Goal: Task Accomplishment & Management: Manage account settings

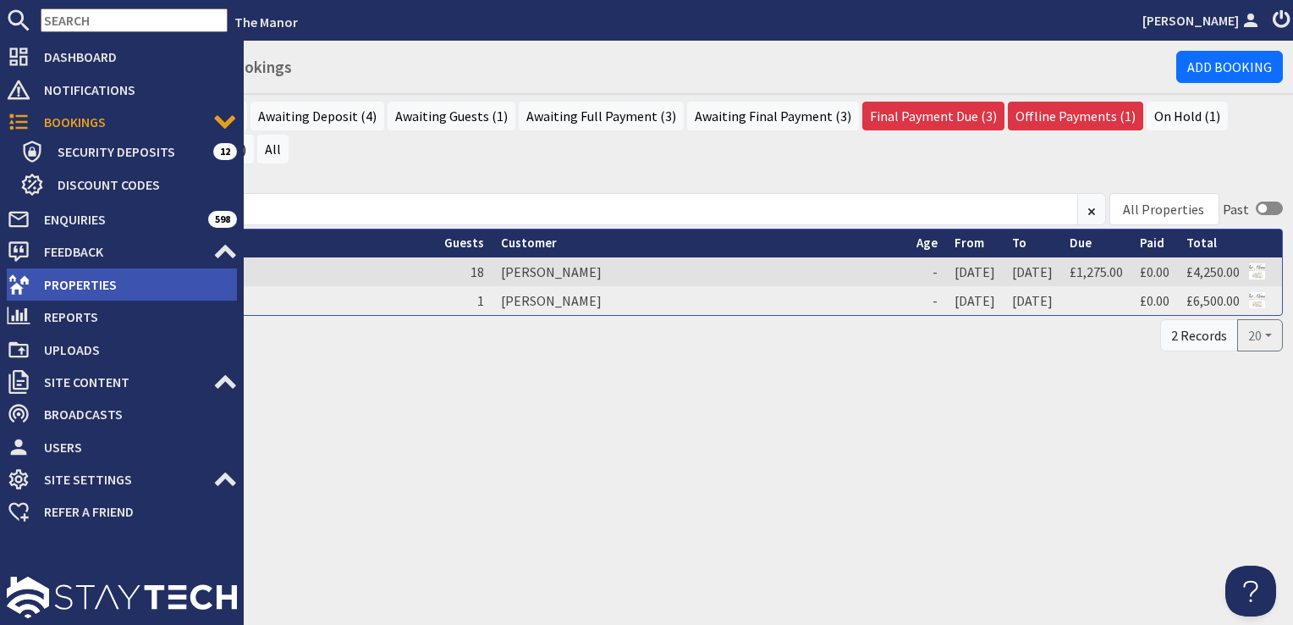
click at [44, 278] on span "Properties" at bounding box center [133, 284] width 206 height 27
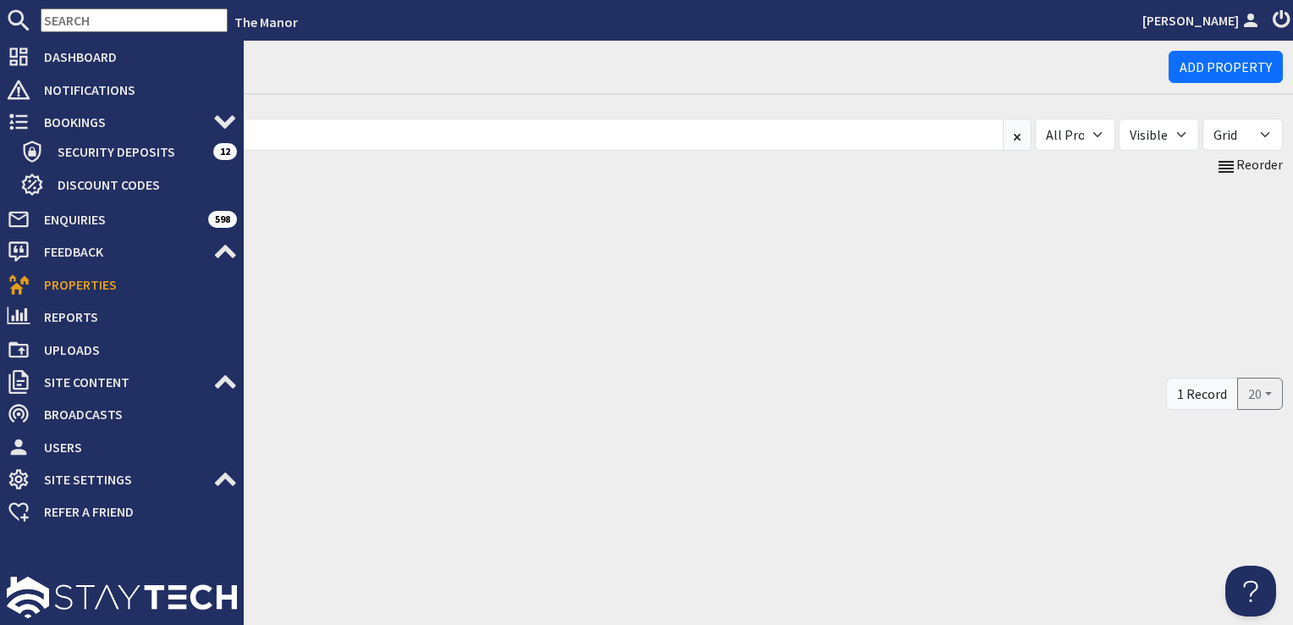
click at [44, 278] on span "Properties" at bounding box center [133, 284] width 206 height 27
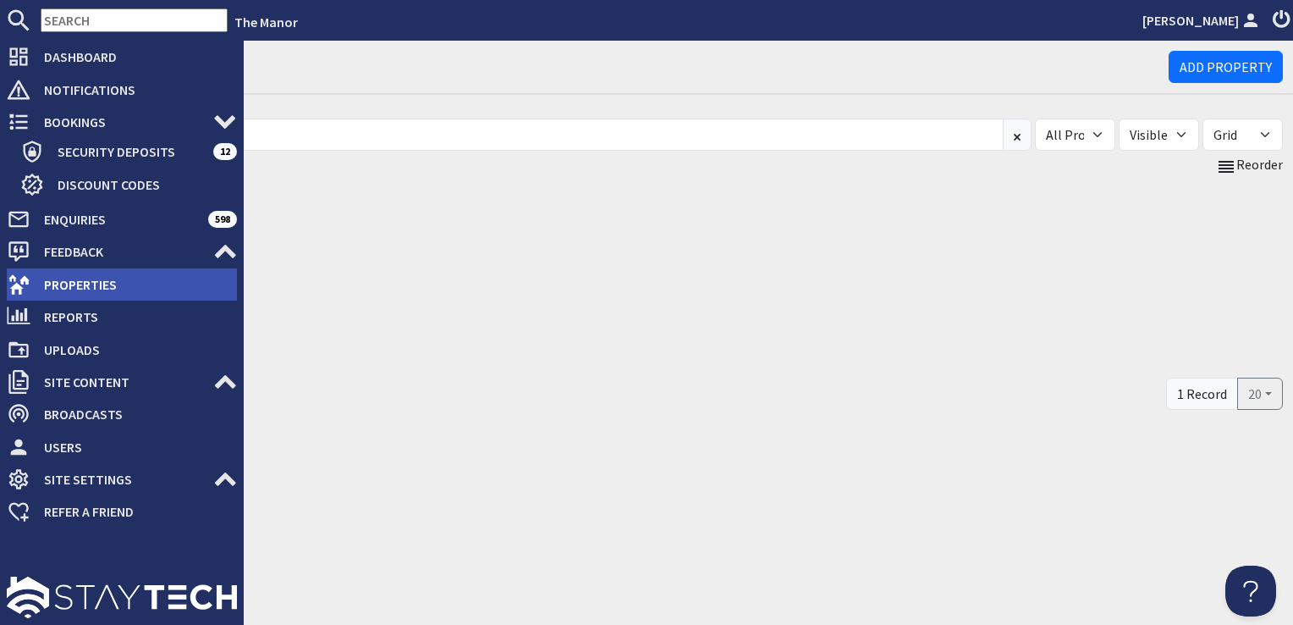
click at [78, 281] on span "Properties" at bounding box center [133, 284] width 206 height 27
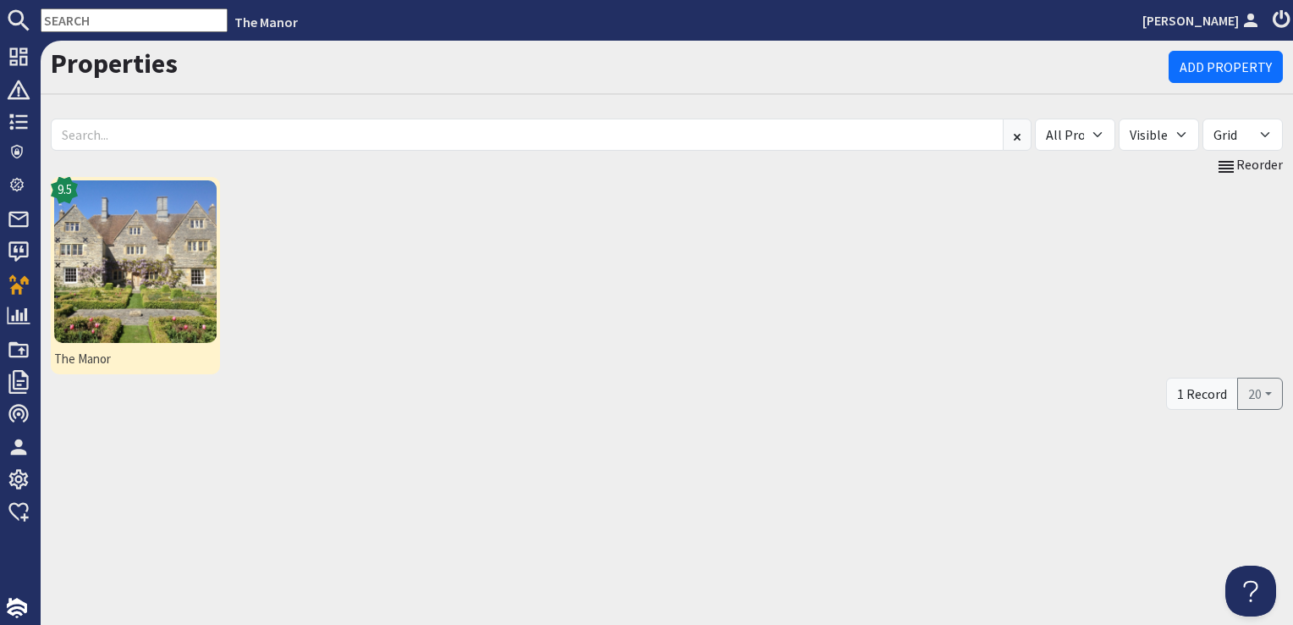
click at [192, 250] on img at bounding box center [135, 261] width 162 height 162
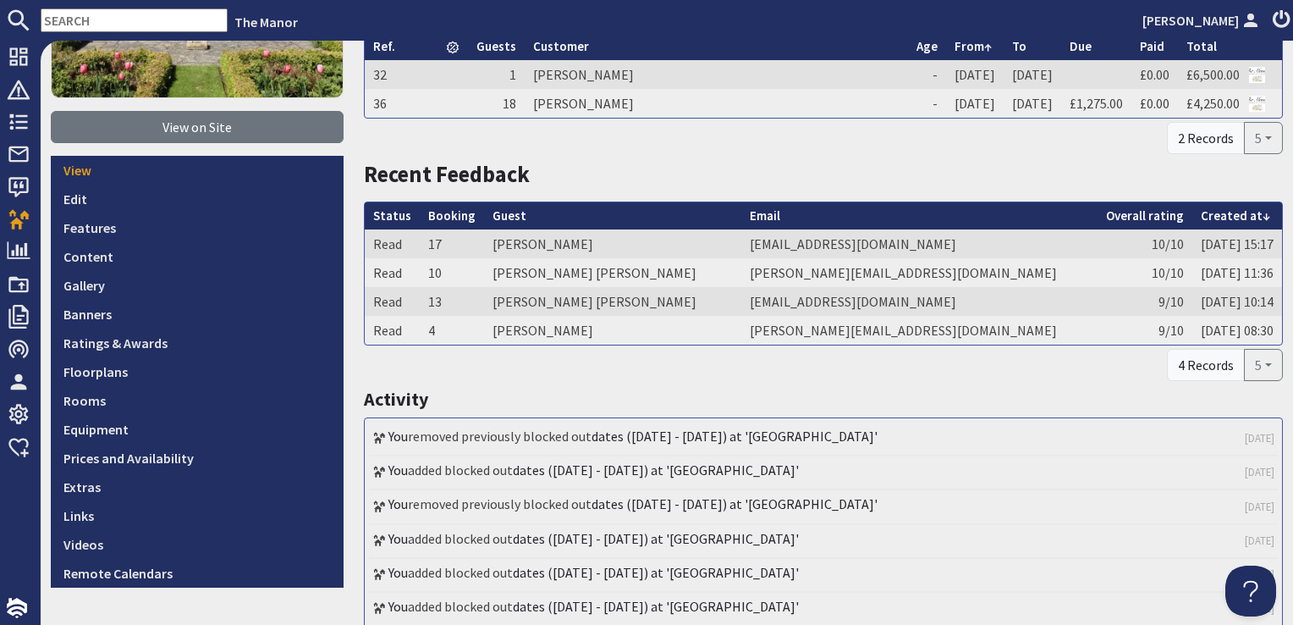
scroll to position [312, 0]
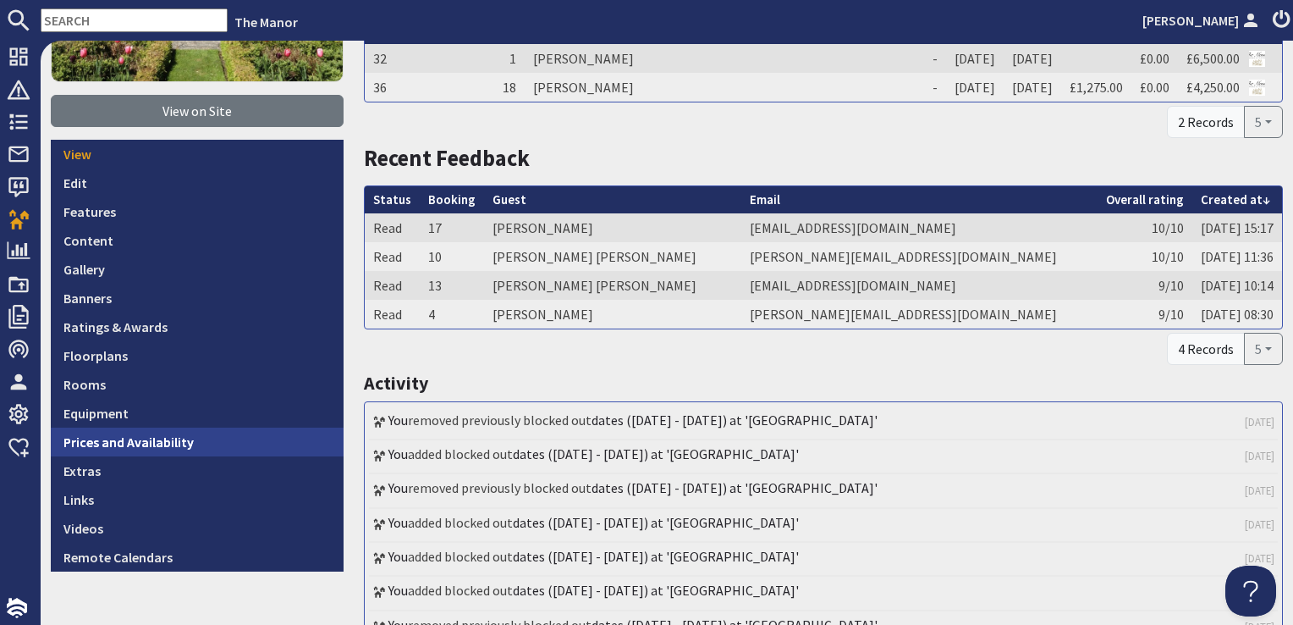
click at [217, 432] on link "Prices and Availability" at bounding box center [197, 441] width 293 height 29
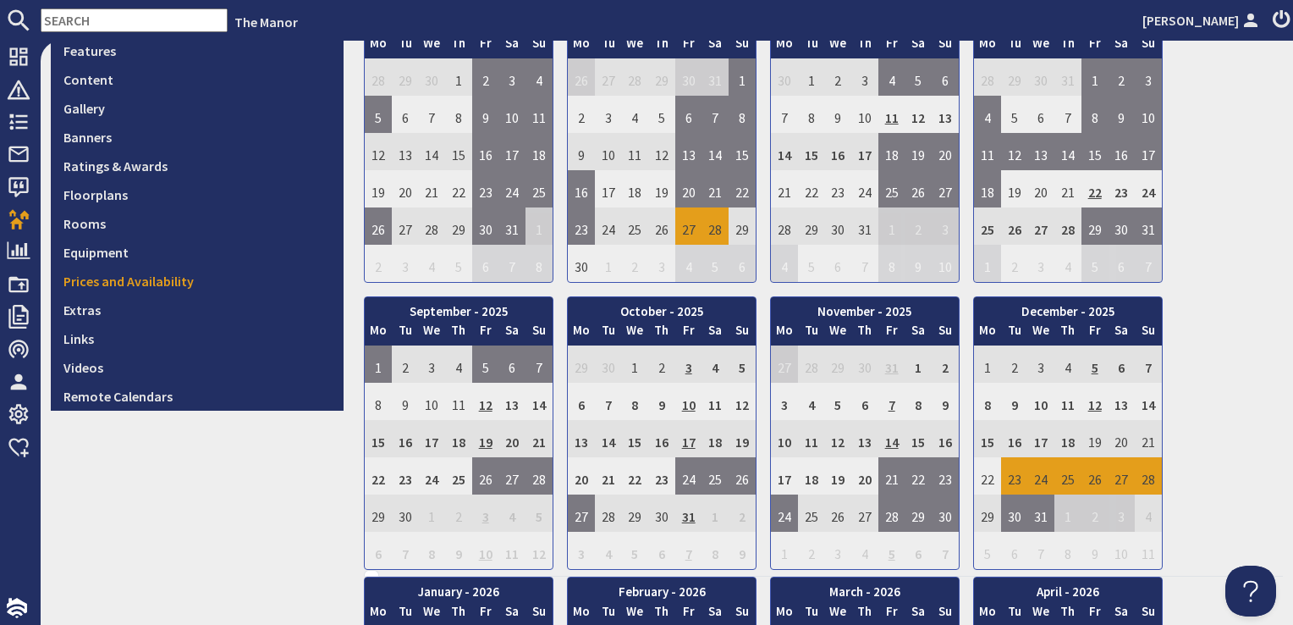
scroll to position [491, 0]
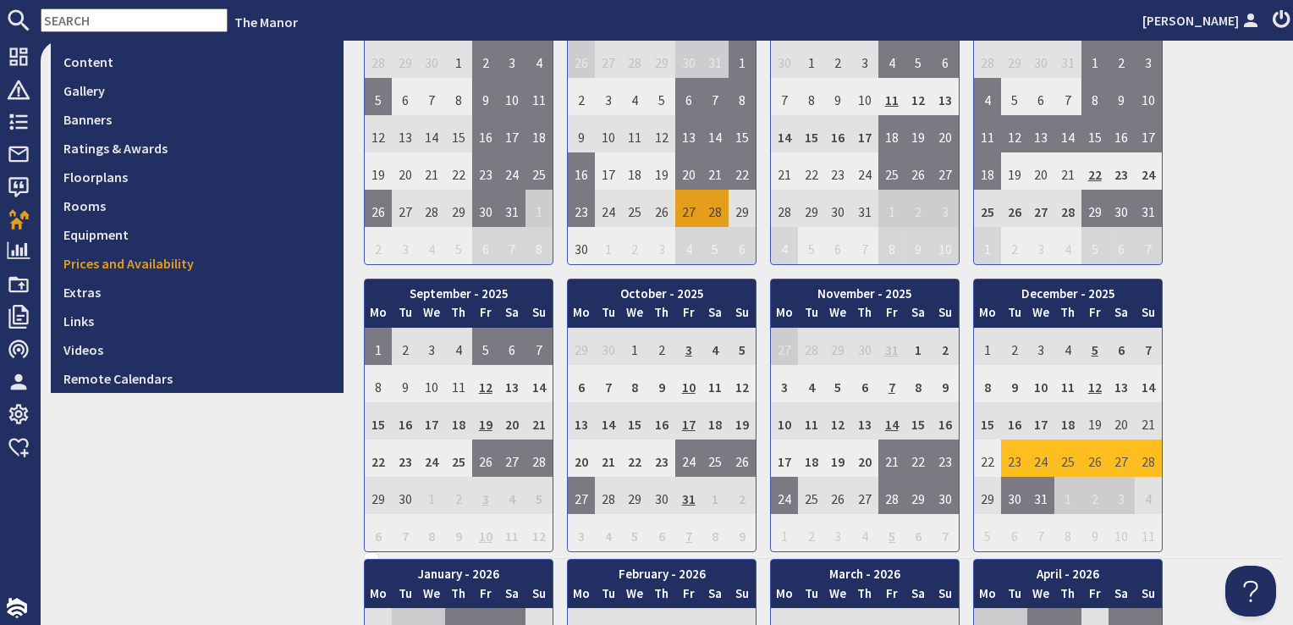
click at [1144, 459] on td "28" at bounding box center [1148, 457] width 27 height 37
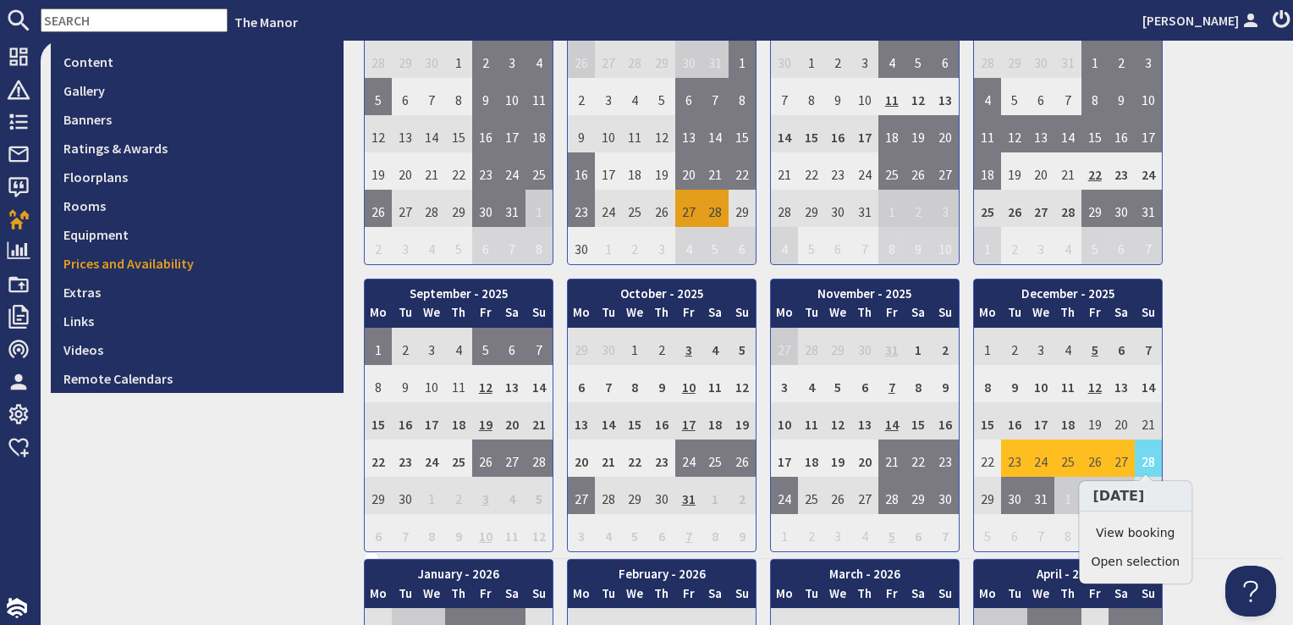
click at [1205, 443] on div "January - 2025 Mo Tu We Th Fr Sa Su 30 31 1 2 3 4 5 6 Mo Tu We" at bounding box center [823, 128] width 919 height 847
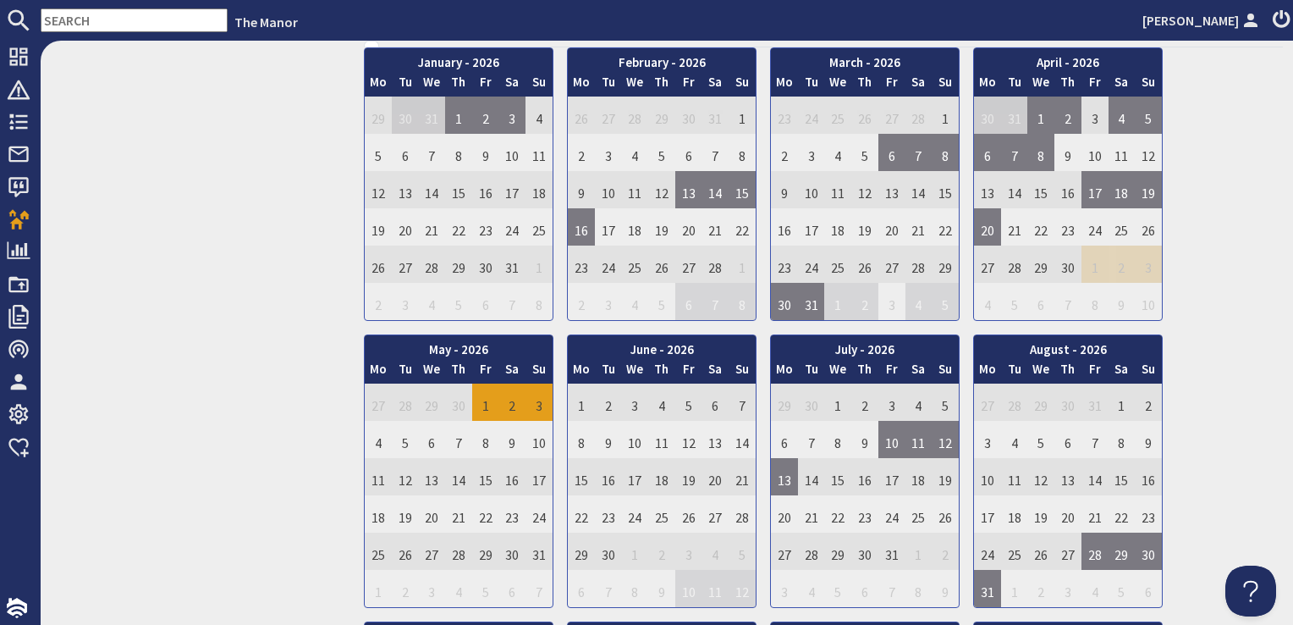
scroll to position [1018, 0]
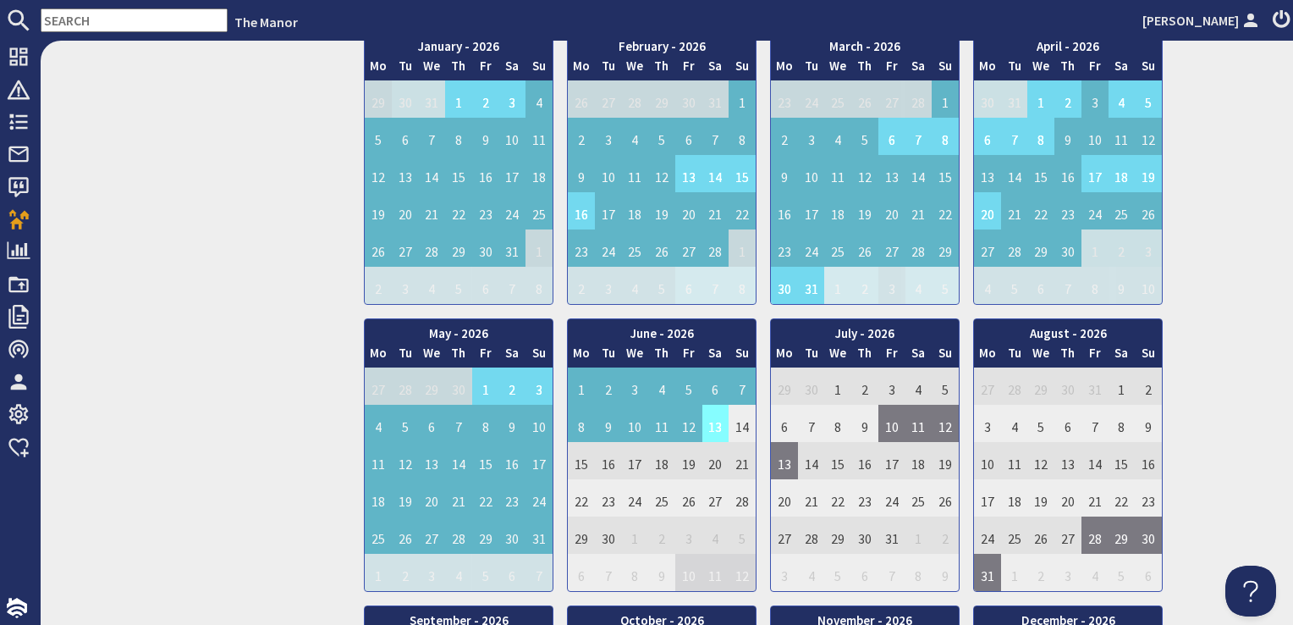
click at [702, 405] on td "13" at bounding box center [715, 423] width 27 height 37
click at [711, 470] on link "Clear selection" at bounding box center [718, 468] width 88 height 18
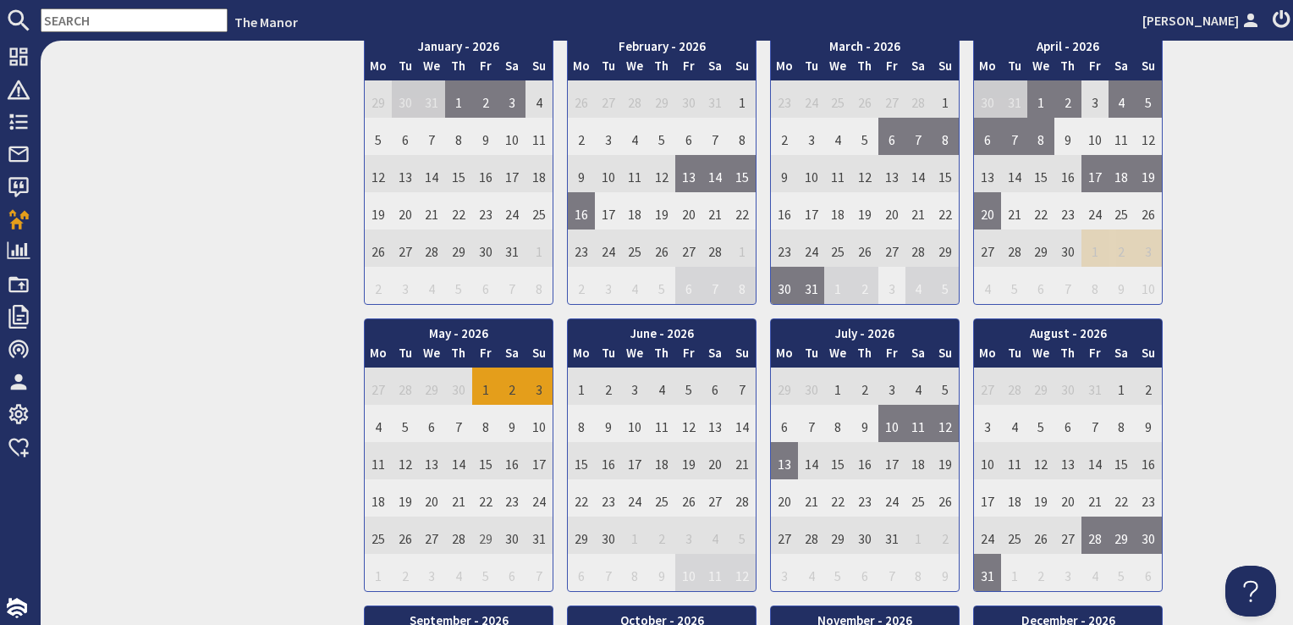
click at [482, 537] on td "29" at bounding box center [485, 534] width 27 height 37
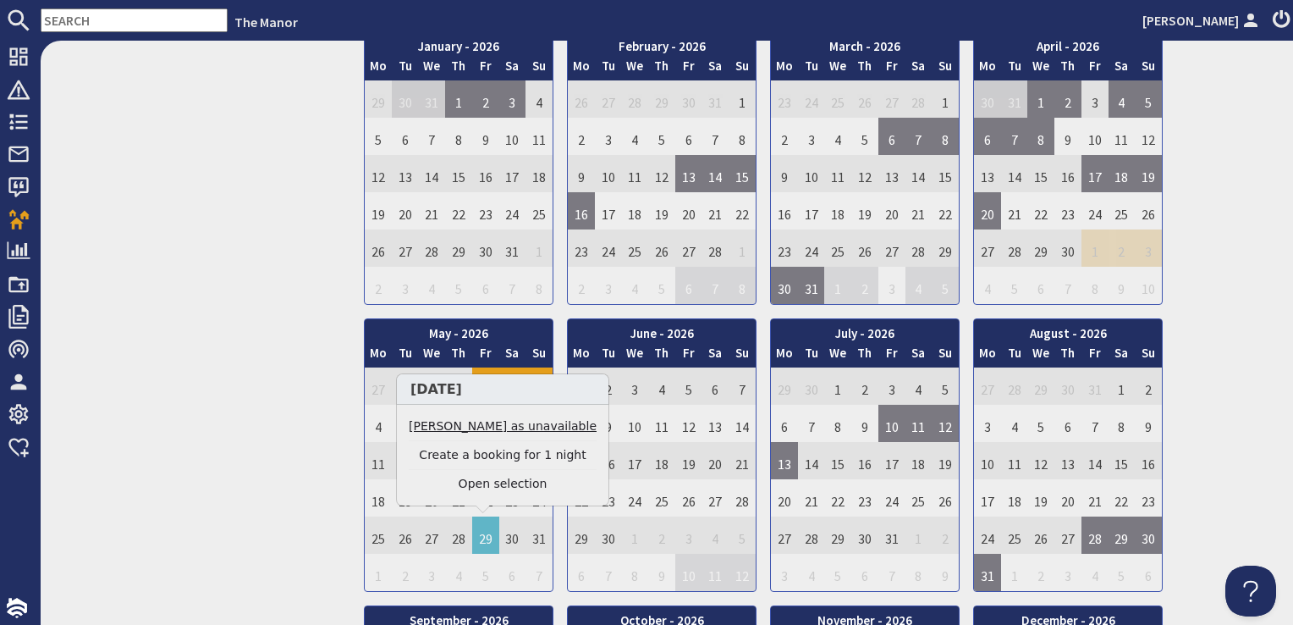
click at [477, 425] on link "[PERSON_NAME] as unavailable" at bounding box center [503, 426] width 188 height 18
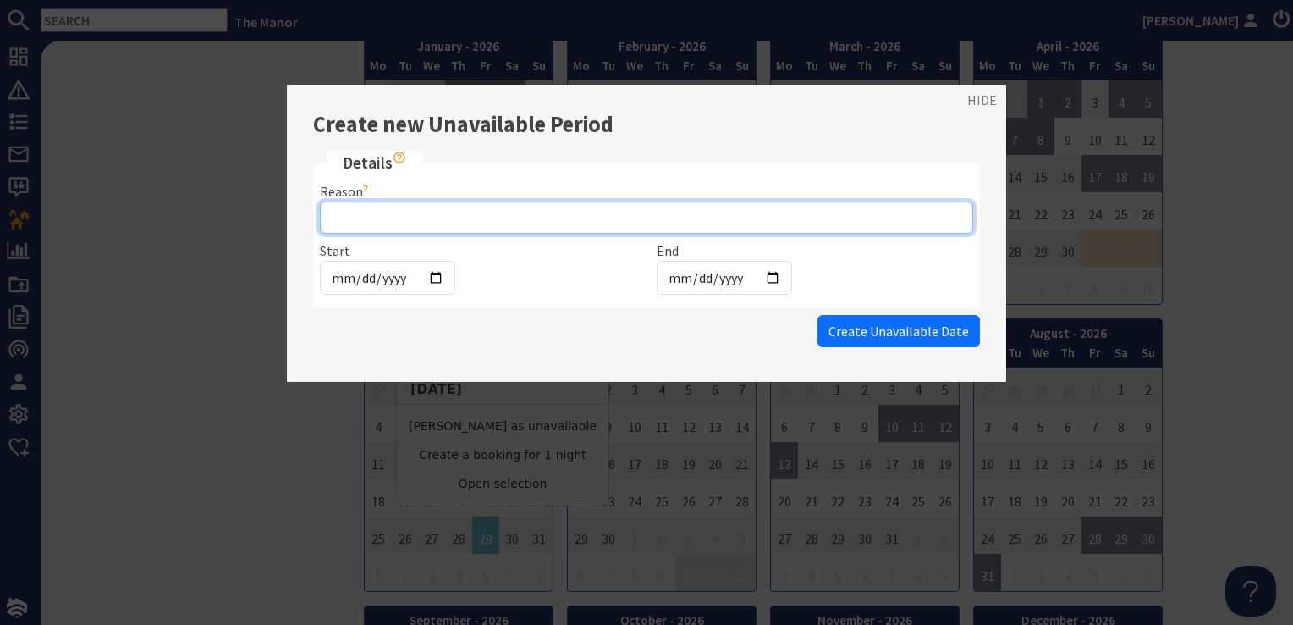
click at [445, 228] on input "Reason" at bounding box center [646, 217] width 653 height 32
type input "WH Hold"
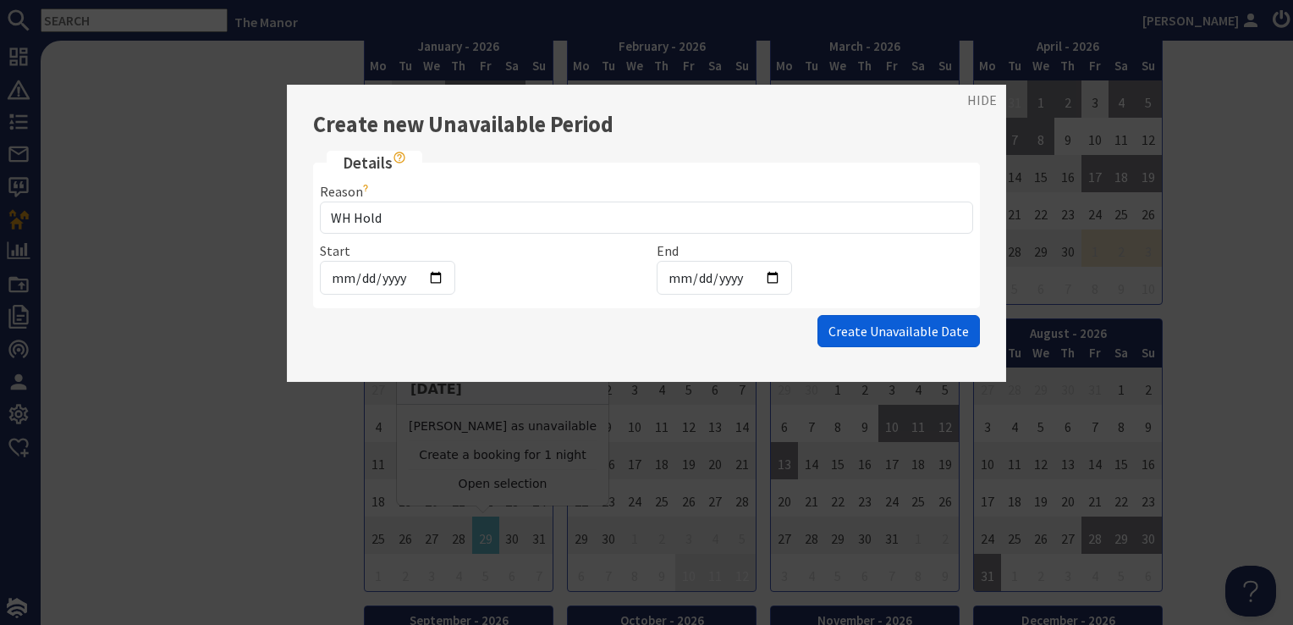
click at [899, 322] on span "Create Unavailable Date" at bounding box center [898, 330] width 140 height 17
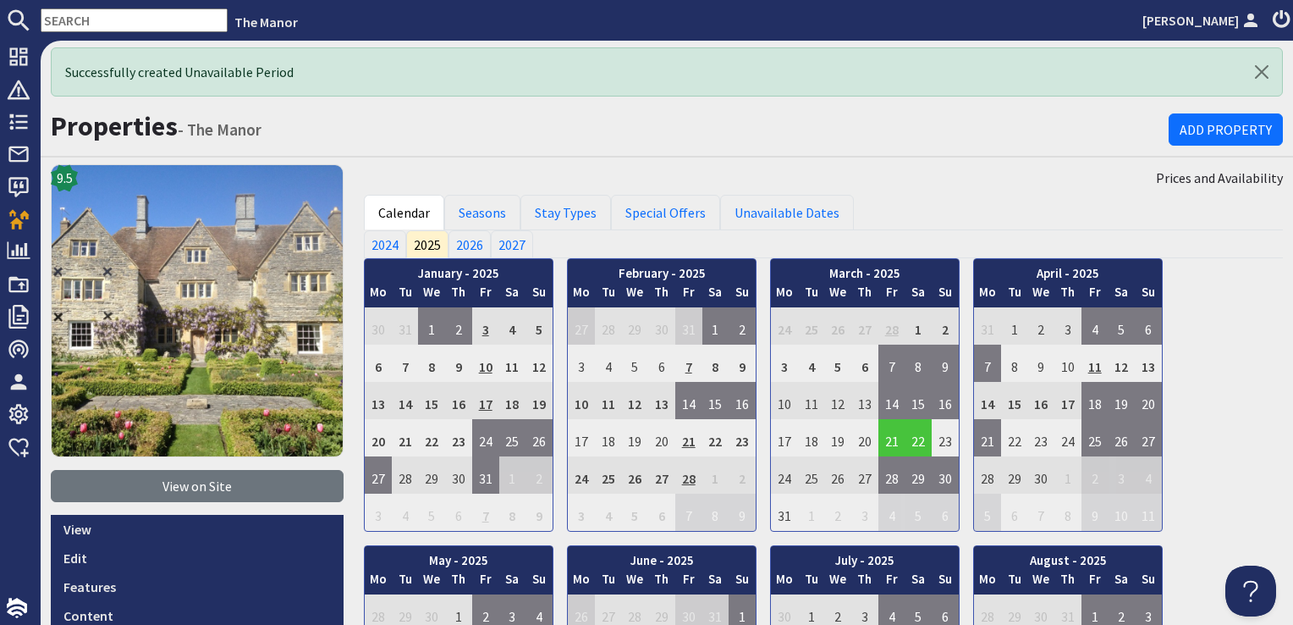
click at [911, 220] on ul "Calendar Seasons Stay Types Special Offers Unavailable Dates" at bounding box center [823, 213] width 919 height 36
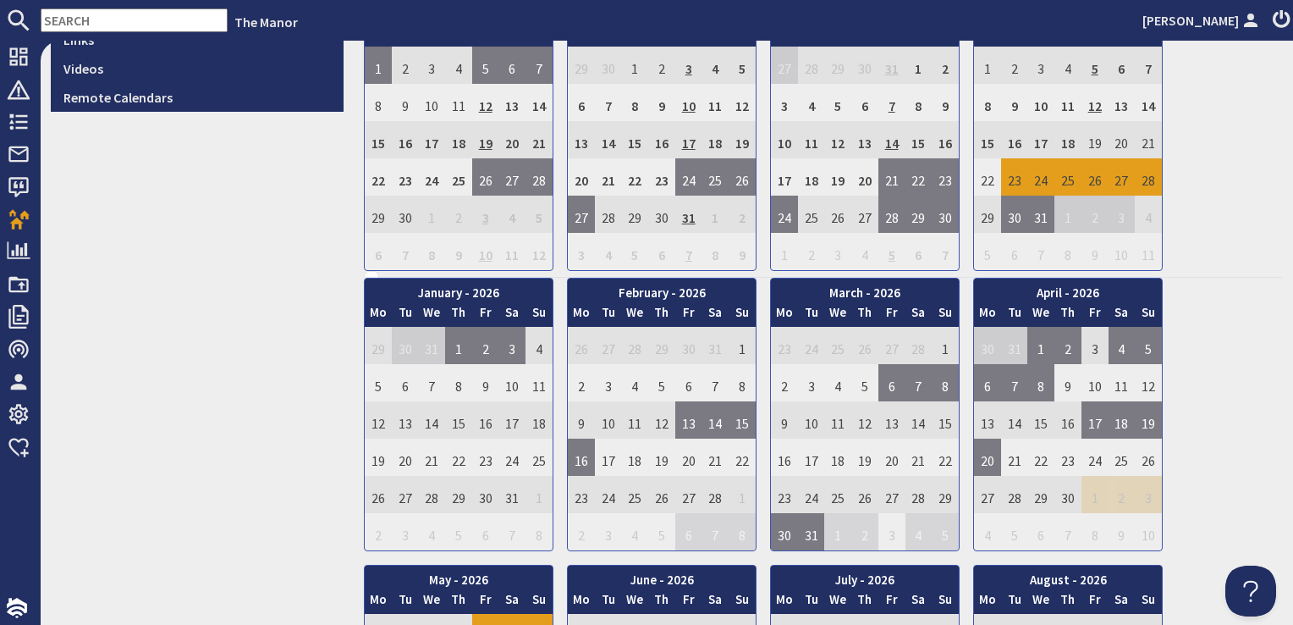
scroll to position [849, 0]
